Goal: Obtain resource: Obtain resource

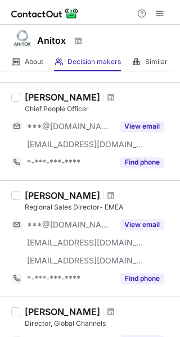
scroll to position [112, 0]
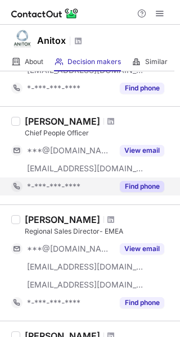
click at [143, 189] on button "Find phone" at bounding box center [142, 186] width 44 height 11
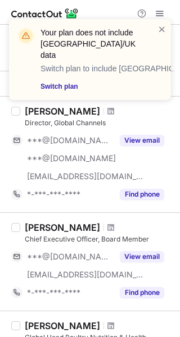
scroll to position [375, 0]
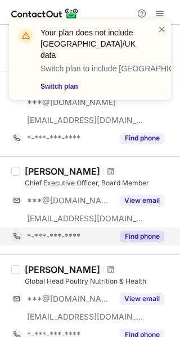
click at [135, 231] on button "Find phone" at bounding box center [142, 236] width 44 height 11
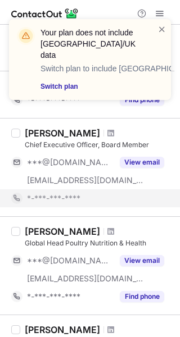
scroll to position [431, 0]
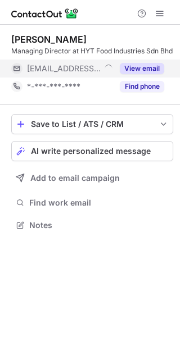
scroll to position [227, 180]
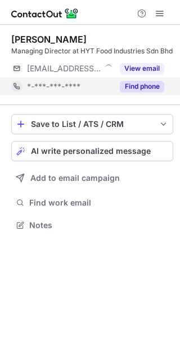
click at [157, 92] on button "Find phone" at bounding box center [142, 86] width 44 height 11
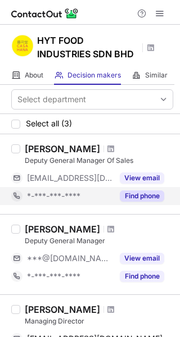
click at [150, 193] on button "Find phone" at bounding box center [142, 195] width 44 height 11
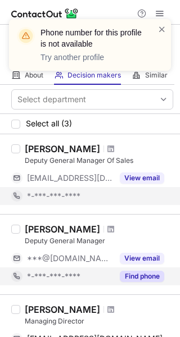
click at [144, 274] on button "Find phone" at bounding box center [142, 276] width 44 height 11
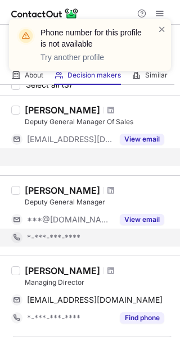
scroll to position [56, 0]
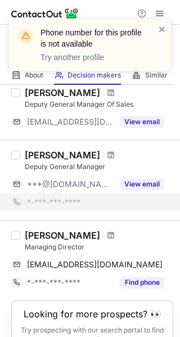
click at [144, 274] on div "Find phone" at bounding box center [138, 283] width 51 height 18
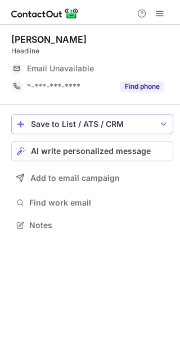
scroll to position [6, 6]
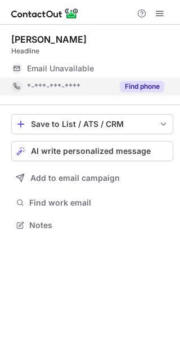
click at [139, 90] on button "Find phone" at bounding box center [142, 86] width 44 height 11
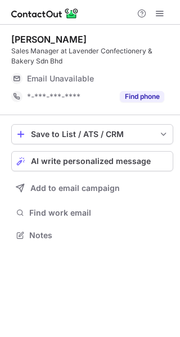
scroll to position [227, 180]
click at [159, 87] on div "Email Unavailable" at bounding box center [95, 79] width 137 height 18
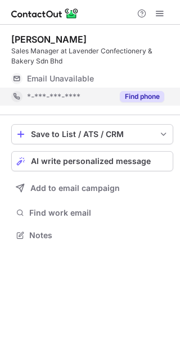
click at [159, 92] on button "Find phone" at bounding box center [142, 96] width 44 height 11
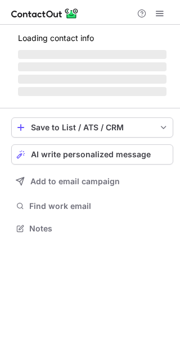
scroll to position [227, 180]
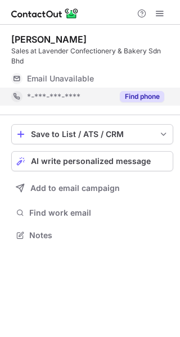
click at [144, 94] on button "Find phone" at bounding box center [142, 96] width 44 height 11
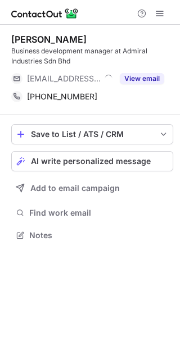
scroll to position [227, 180]
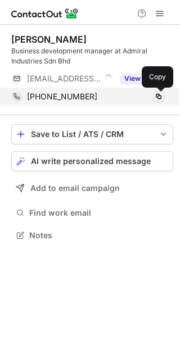
click at [159, 101] on button at bounding box center [158, 96] width 11 height 11
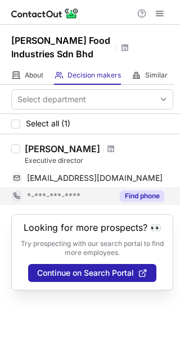
click at [143, 192] on button "Find phone" at bounding box center [142, 195] width 44 height 11
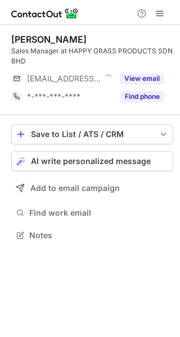
scroll to position [227, 180]
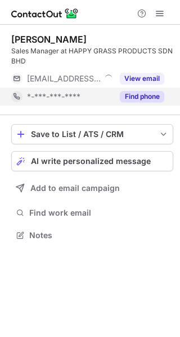
click at [145, 94] on button "Find phone" at bounding box center [142, 96] width 44 height 11
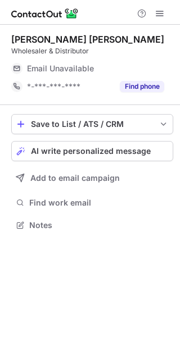
scroll to position [6, 6]
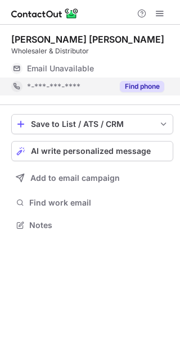
click at [154, 90] on button "Find phone" at bounding box center [142, 86] width 44 height 11
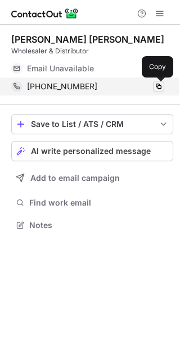
click at [158, 89] on span at bounding box center [158, 86] width 9 height 9
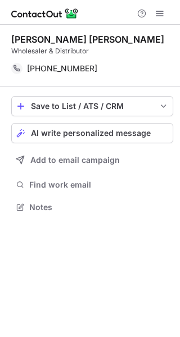
scroll to position [199, 180]
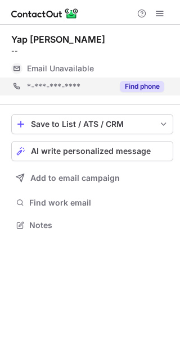
scroll to position [6, 6]
click at [139, 94] on div "Find phone" at bounding box center [138, 87] width 51 height 18
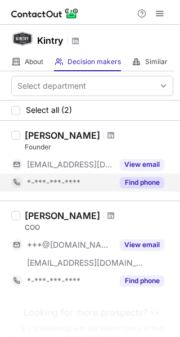
click at [143, 188] on div "Find phone" at bounding box center [138, 183] width 51 height 18
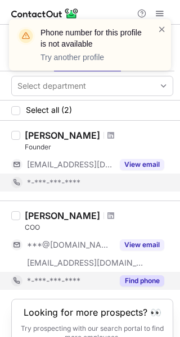
click at [149, 279] on button "Find phone" at bounding box center [142, 280] width 44 height 11
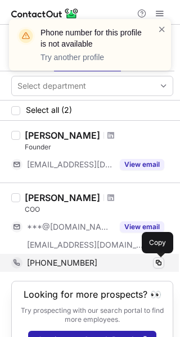
click at [157, 265] on span at bounding box center [158, 262] width 9 height 9
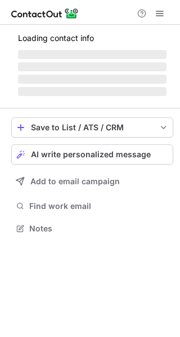
scroll to position [253, 180]
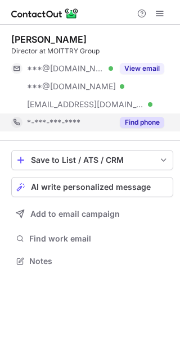
click at [154, 121] on button "Find phone" at bounding box center [142, 122] width 44 height 11
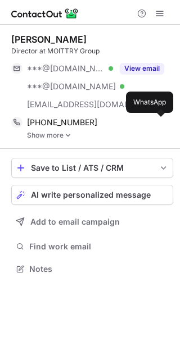
scroll to position [261, 180]
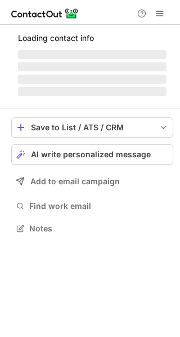
scroll to position [227, 180]
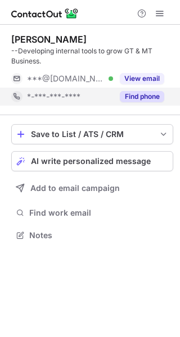
click at [142, 92] on button "Find phone" at bounding box center [142, 96] width 44 height 11
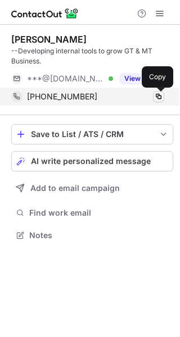
click at [156, 97] on span at bounding box center [158, 96] width 9 height 9
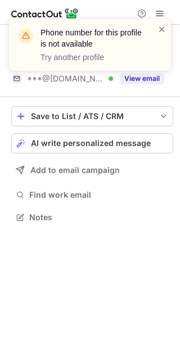
scroll to position [209, 180]
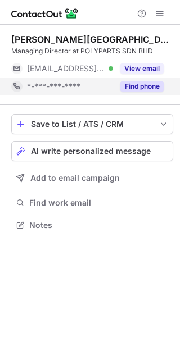
scroll to position [6, 6]
click at [139, 84] on button "Find phone" at bounding box center [142, 86] width 44 height 11
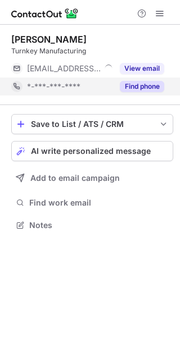
scroll to position [6, 6]
click at [137, 89] on button "Find phone" at bounding box center [142, 86] width 44 height 11
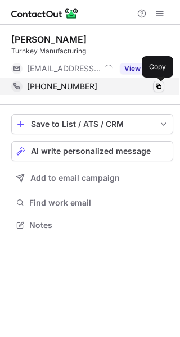
click at [157, 89] on span at bounding box center [158, 86] width 9 height 9
